Goal: Task Accomplishment & Management: Use online tool/utility

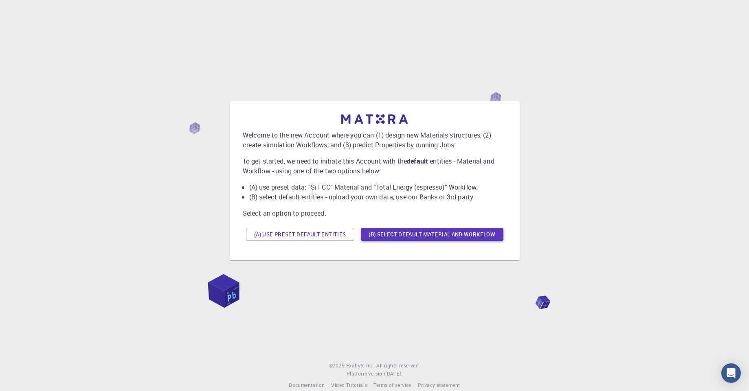
click at [417, 235] on button "(B) Select default material and workflow" at bounding box center [432, 234] width 143 height 13
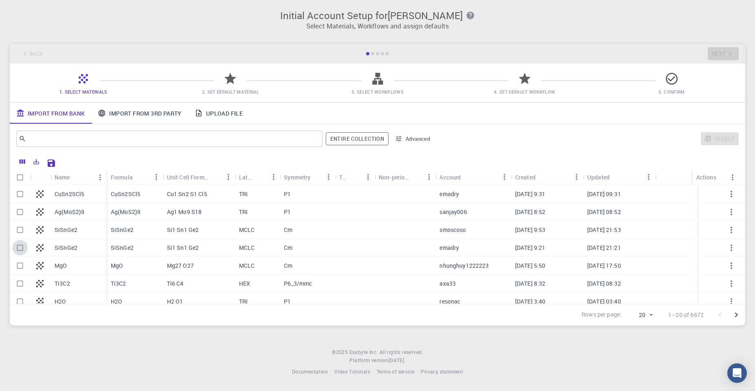
click at [21, 250] on input "Select row" at bounding box center [19, 247] width 15 height 15
checkbox input "true"
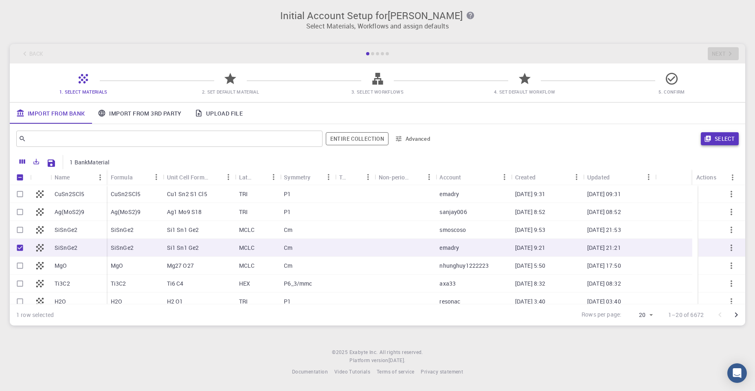
click at [717, 137] on button "Select" at bounding box center [720, 138] width 38 height 13
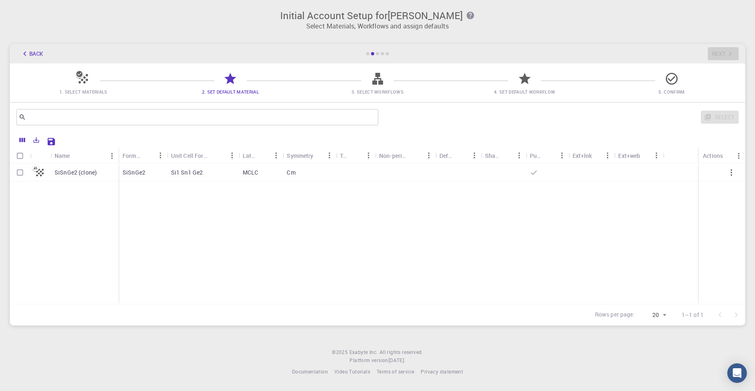
click at [18, 176] on input "Select row" at bounding box center [19, 172] width 15 height 15
checkbox input "true"
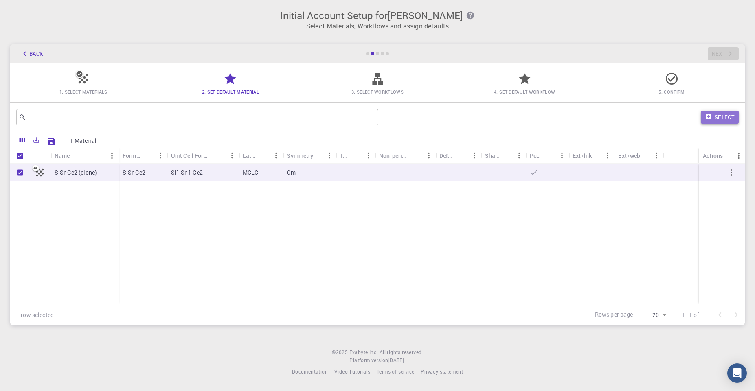
click at [719, 112] on button "Select" at bounding box center [720, 117] width 38 height 13
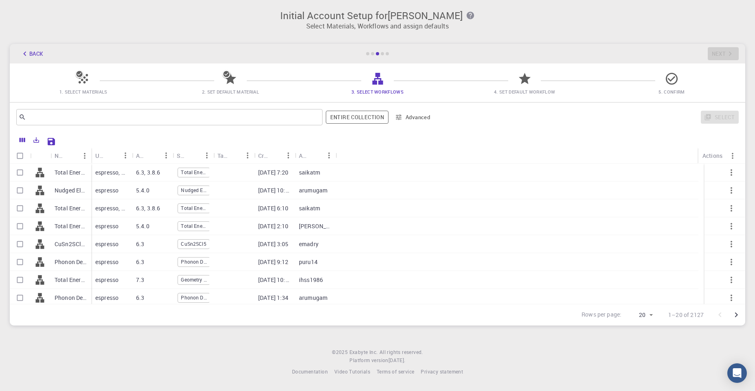
click at [26, 172] on input "Select row" at bounding box center [19, 172] width 15 height 15
checkbox input "true"
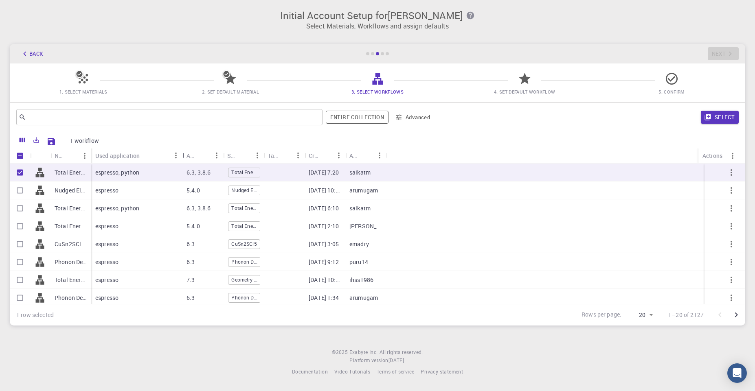
drag, startPoint x: 134, startPoint y: 156, endPoint x: 184, endPoint y: 156, distance: 50.5
click at [184, 156] on div "Used application" at bounding box center [183, 156] width 8 height 16
click at [725, 120] on button "Select" at bounding box center [720, 117] width 38 height 13
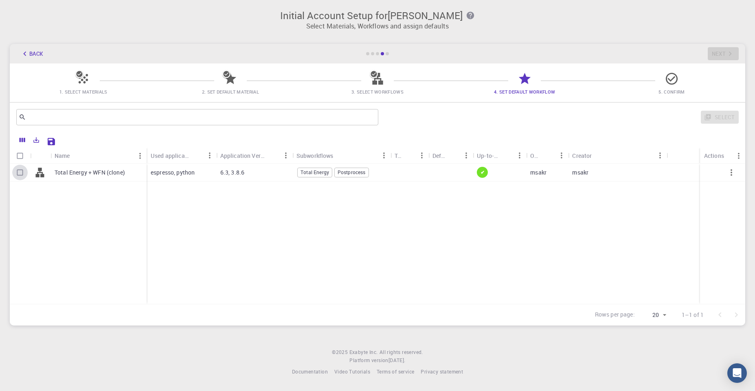
click at [19, 171] on input "Select row" at bounding box center [19, 172] width 15 height 15
checkbox input "true"
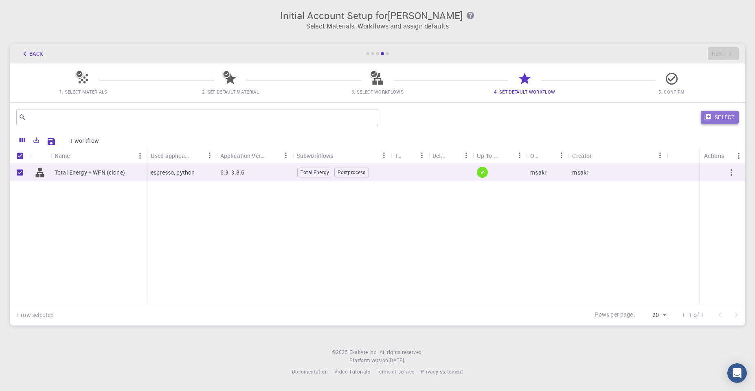
click at [721, 115] on button "Select" at bounding box center [720, 117] width 38 height 13
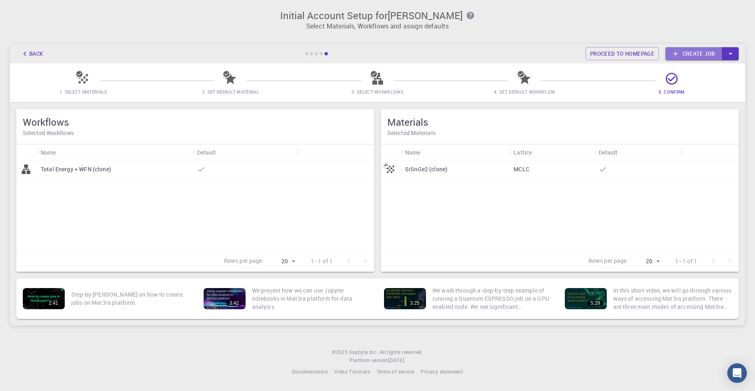
click at [703, 56] on link "Create job" at bounding box center [693, 53] width 57 height 13
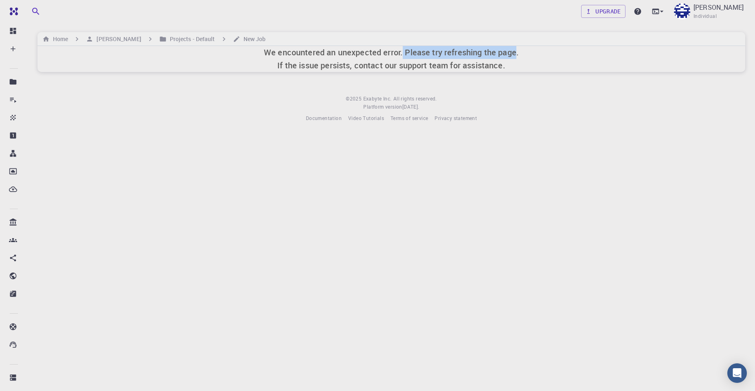
drag, startPoint x: 402, startPoint y: 48, endPoint x: 516, endPoint y: 54, distance: 114.6
click at [516, 54] on h6 "We encountered an unexpected error. Please try refreshing the page. If the issu…" at bounding box center [391, 59] width 255 height 26
click at [666, 9] on icon at bounding box center [662, 11] width 8 height 8
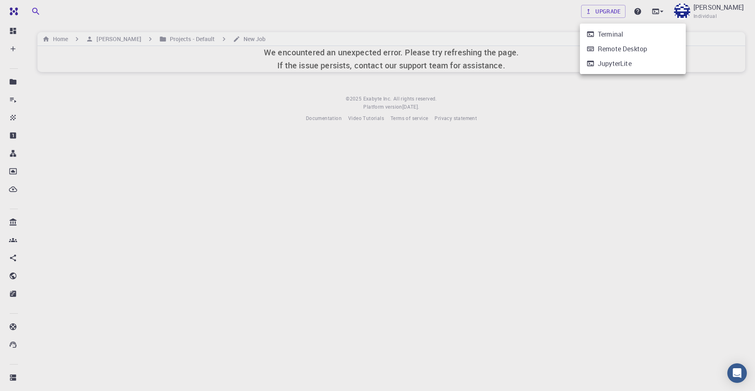
click at [363, 197] on div at bounding box center [377, 195] width 755 height 391
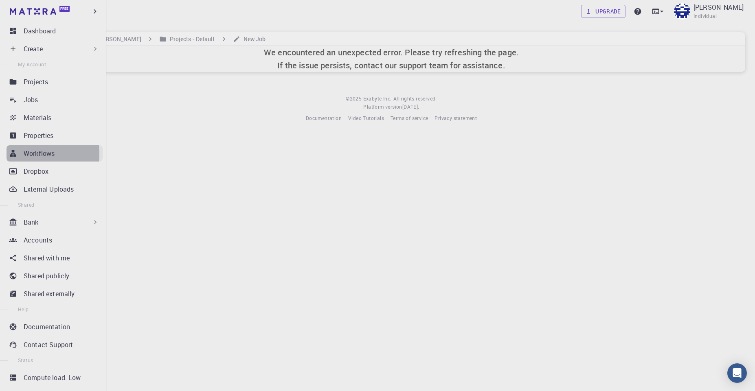
click at [14, 154] on icon at bounding box center [13, 153] width 8 height 8
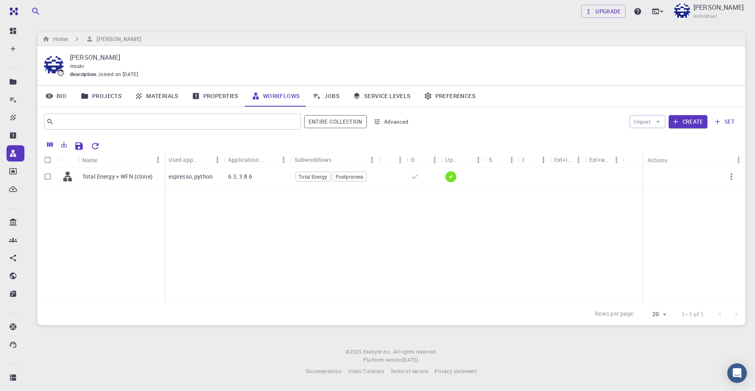
click at [245, 229] on div "Total Energy + WFN (clone) espresso, python 6.3, 3.8.6 Total Energy Postprocess…" at bounding box center [391, 236] width 708 height 136
click at [686, 125] on button "Create" at bounding box center [688, 121] width 39 height 13
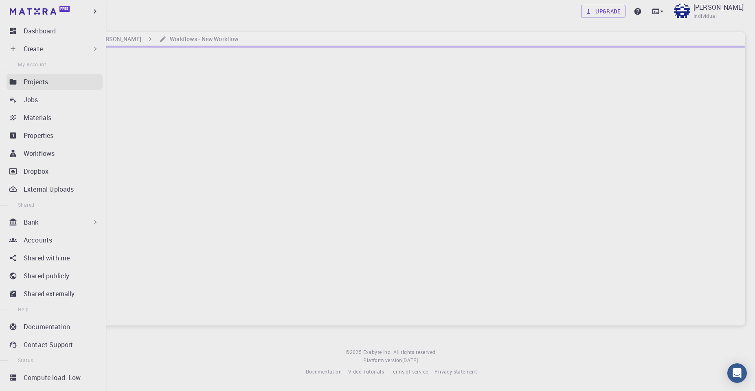
click at [41, 80] on p "Projects" at bounding box center [36, 82] width 24 height 10
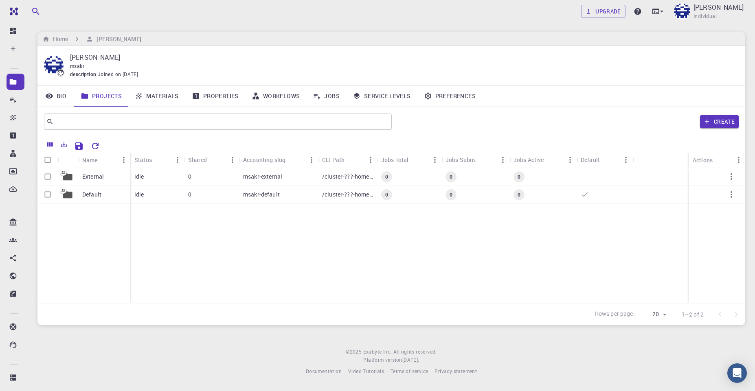
click at [173, 237] on div "External Default idle 0 msakr-external /cluster-???-home/msakr/msakr-external 0…" at bounding box center [391, 236] width 708 height 136
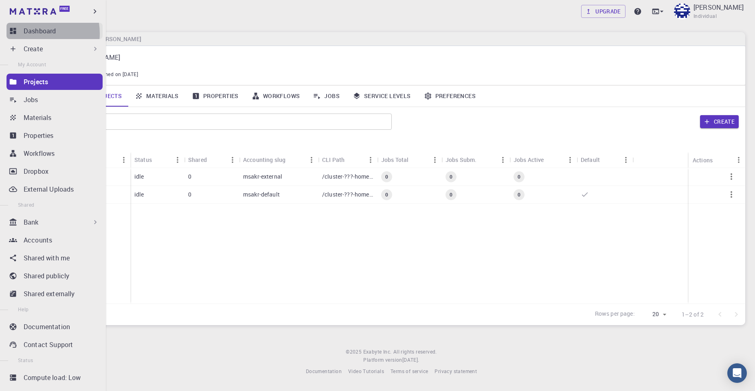
click at [32, 33] on p "Dashboard" at bounding box center [40, 31] width 32 height 10
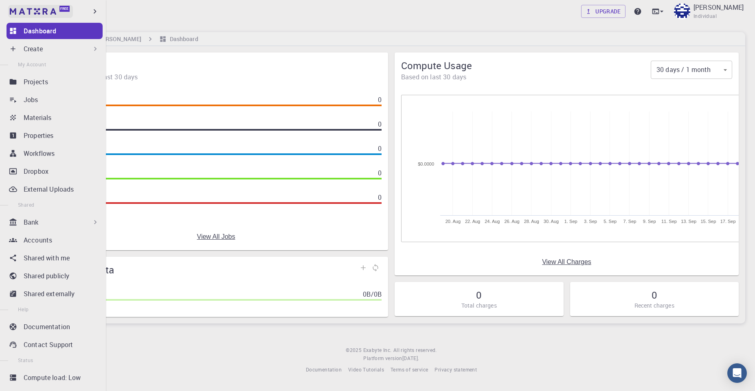
click at [13, 10] on img at bounding box center [15, 11] width 11 height 8
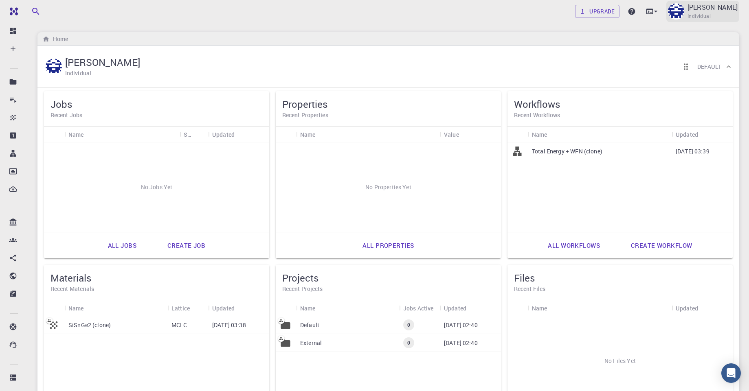
click at [684, 17] on img at bounding box center [676, 11] width 16 height 16
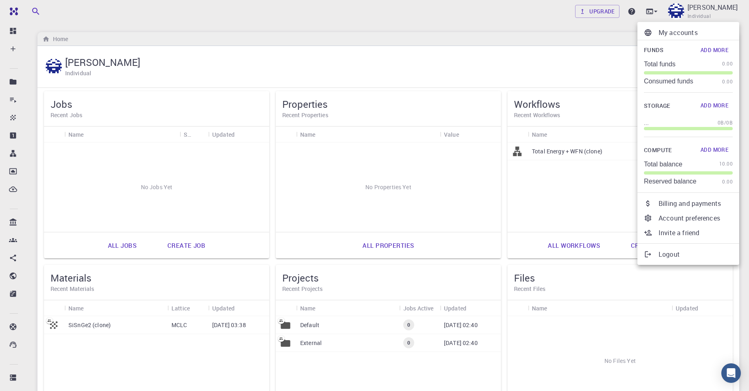
drag, startPoint x: 710, startPoint y: 147, endPoint x: 732, endPoint y: 138, distance: 23.6
click at [732, 138] on div "Funds Add More Total funds 0.00 Consumed funds 0.00 Storage Add More ... 0B / 0…" at bounding box center [688, 114] width 102 height 149
click at [716, 146] on button "Add More" at bounding box center [714, 150] width 36 height 13
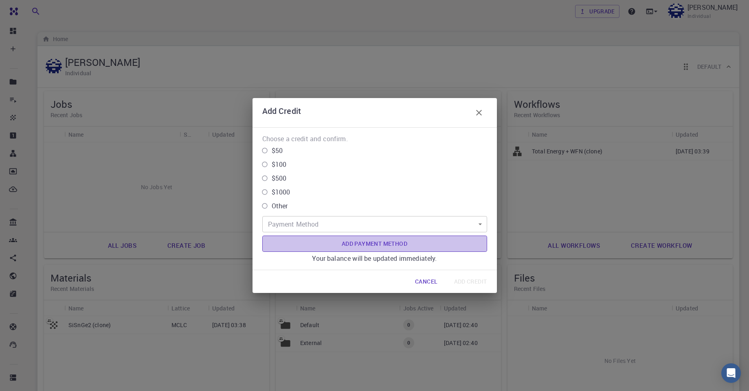
click at [399, 242] on button "Add Payment Method" at bounding box center [374, 244] width 225 height 16
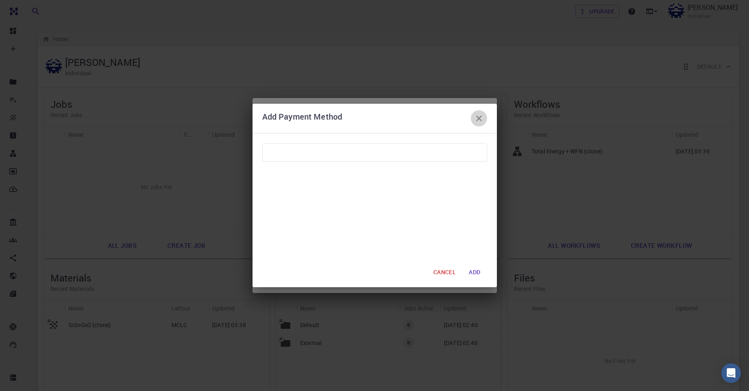
click at [477, 118] on icon "button" at bounding box center [479, 119] width 10 height 10
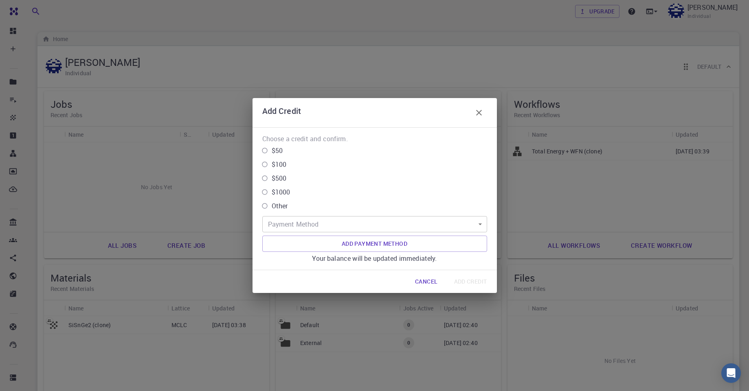
click at [424, 281] on button "Cancel" at bounding box center [425, 282] width 35 height 16
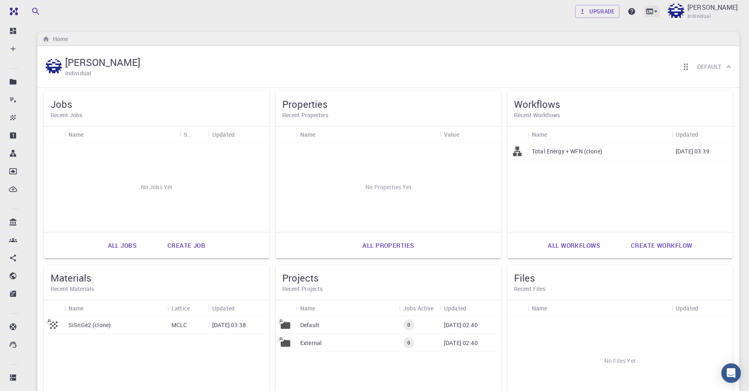
click at [660, 11] on icon at bounding box center [655, 11] width 8 height 8
click at [562, 23] on div at bounding box center [374, 195] width 749 height 391
click at [562, 23] on div "Upgrade [PERSON_NAME] Individual Home [PERSON_NAME] Individual Default Jobs Rec…" at bounding box center [388, 251] width 721 height 502
click at [563, 153] on p "Total Energy + WFN (clone)" at bounding box center [567, 150] width 70 height 8
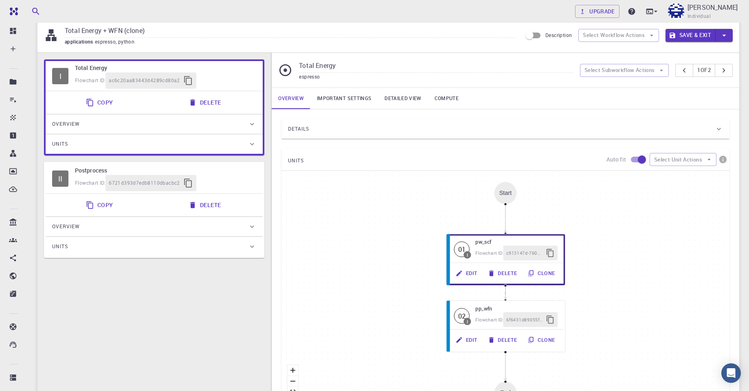
scroll to position [25, 0]
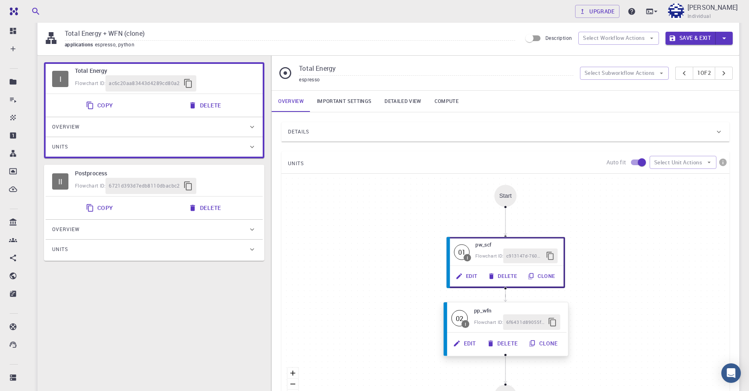
click at [494, 320] on span "Flowchart ID:" at bounding box center [488, 322] width 29 height 6
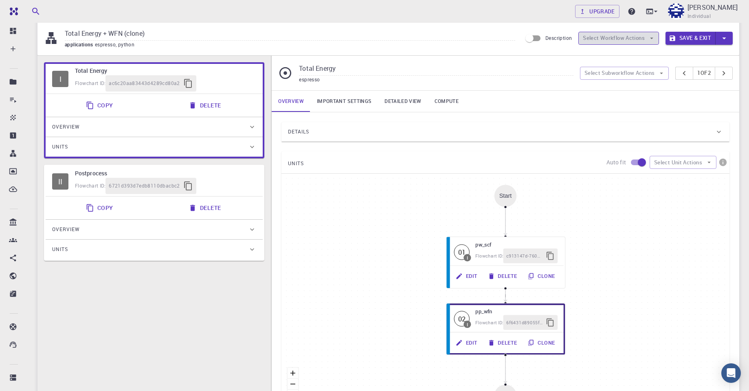
click at [651, 37] on icon "button" at bounding box center [651, 38] width 7 height 7
click at [671, 50] on div "Total Energy + WFN (clone) applications espresso, python Description Select Wor…" at bounding box center [388, 38] width 702 height 35
click at [658, 74] on icon "button" at bounding box center [661, 73] width 7 height 7
click at [710, 104] on div "Overview Important settings Detailed view Compute" at bounding box center [505, 101] width 467 height 21
click at [729, 42] on button "button" at bounding box center [723, 38] width 17 height 13
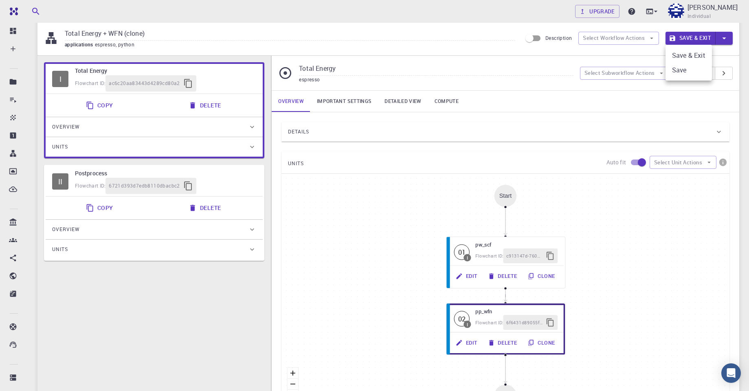
click at [719, 129] on div at bounding box center [374, 195] width 749 height 391
click at [698, 159] on button "Select Unit Actions" at bounding box center [682, 162] width 67 height 13
click at [710, 115] on div "Details Properties atomic-forces fermi-energy pressure stress-tensor total-ener…" at bounding box center [505, 270] width 467 height 316
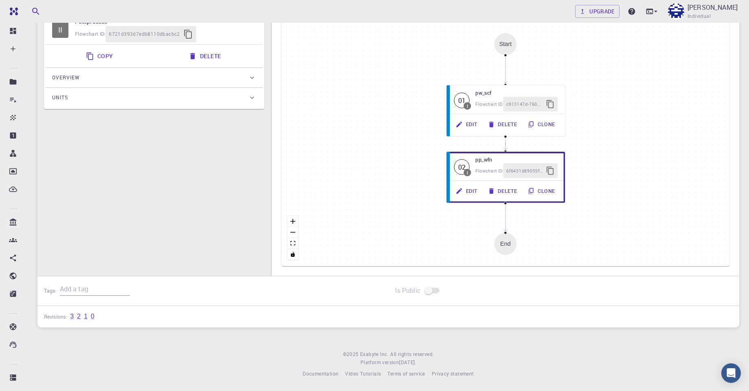
scroll to position [0, 0]
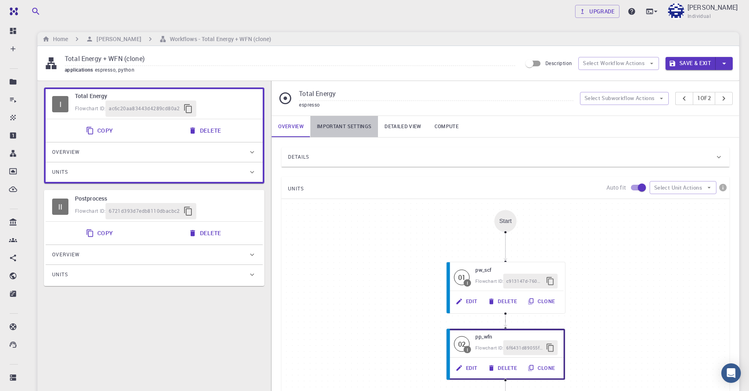
click at [331, 122] on link "Important settings" at bounding box center [344, 126] width 68 height 21
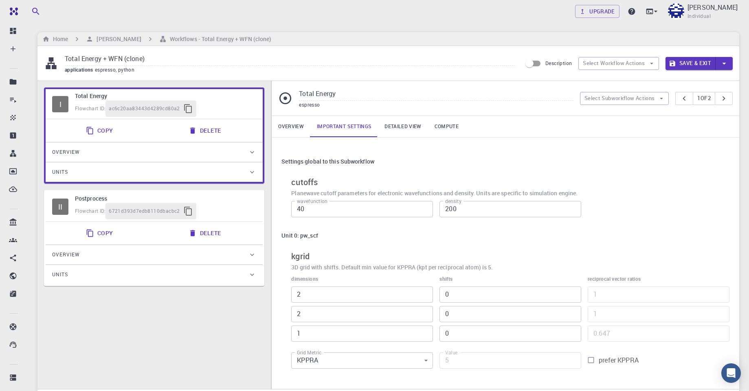
click at [283, 101] on icon at bounding box center [285, 98] width 14 height 14
click at [625, 94] on button "Select Subworkflow Actions" at bounding box center [624, 98] width 89 height 13
click at [728, 98] on button "pager" at bounding box center [724, 98] width 18 height 13
type input "Postprocess"
